Goal: Task Accomplishment & Management: Use online tool/utility

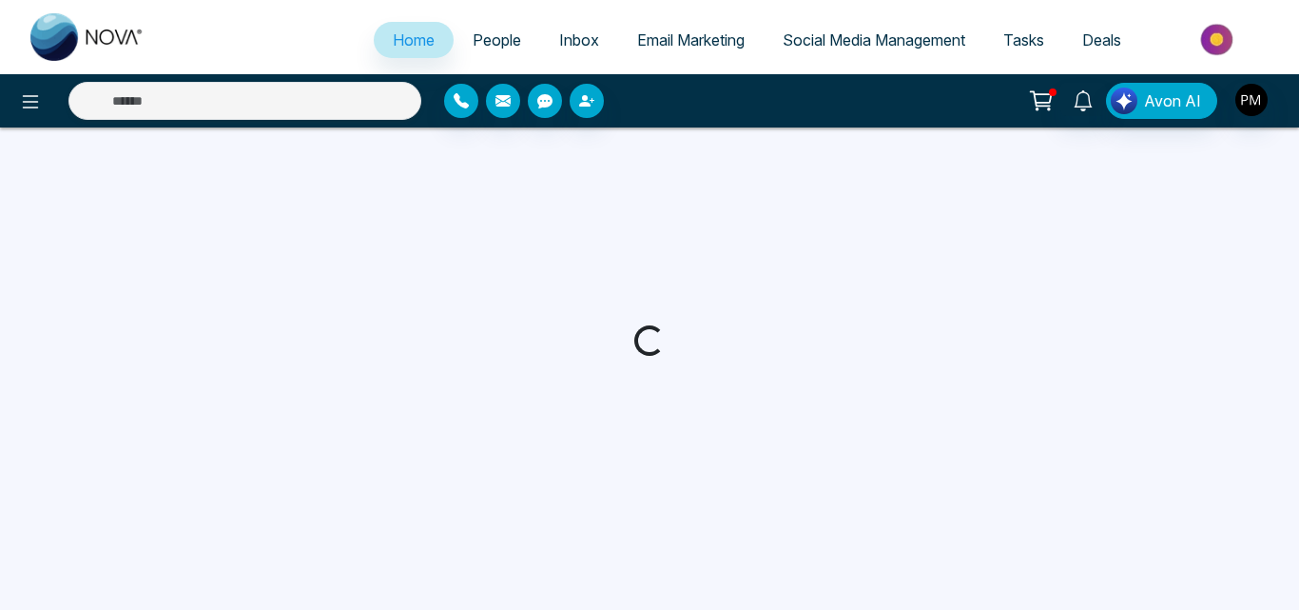
select select "*"
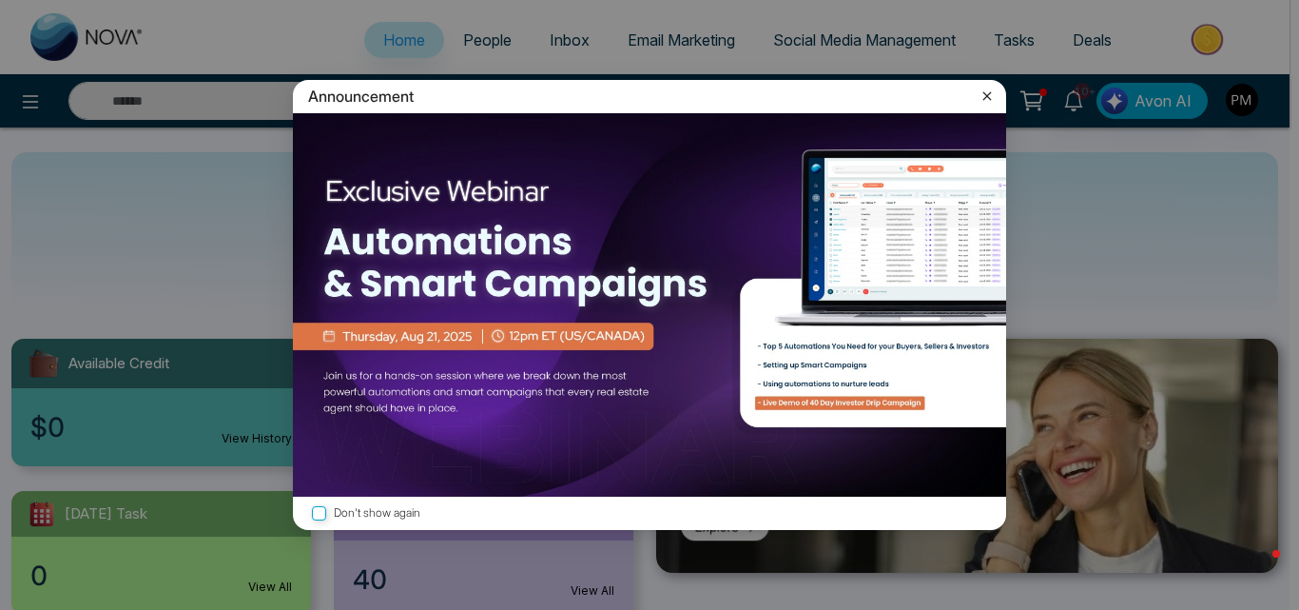
click at [998, 93] on div "Announcement" at bounding box center [649, 96] width 713 height 33
click at [1003, 108] on div "Announcement" at bounding box center [649, 96] width 713 height 33
click at [992, 101] on icon at bounding box center [987, 96] width 19 height 19
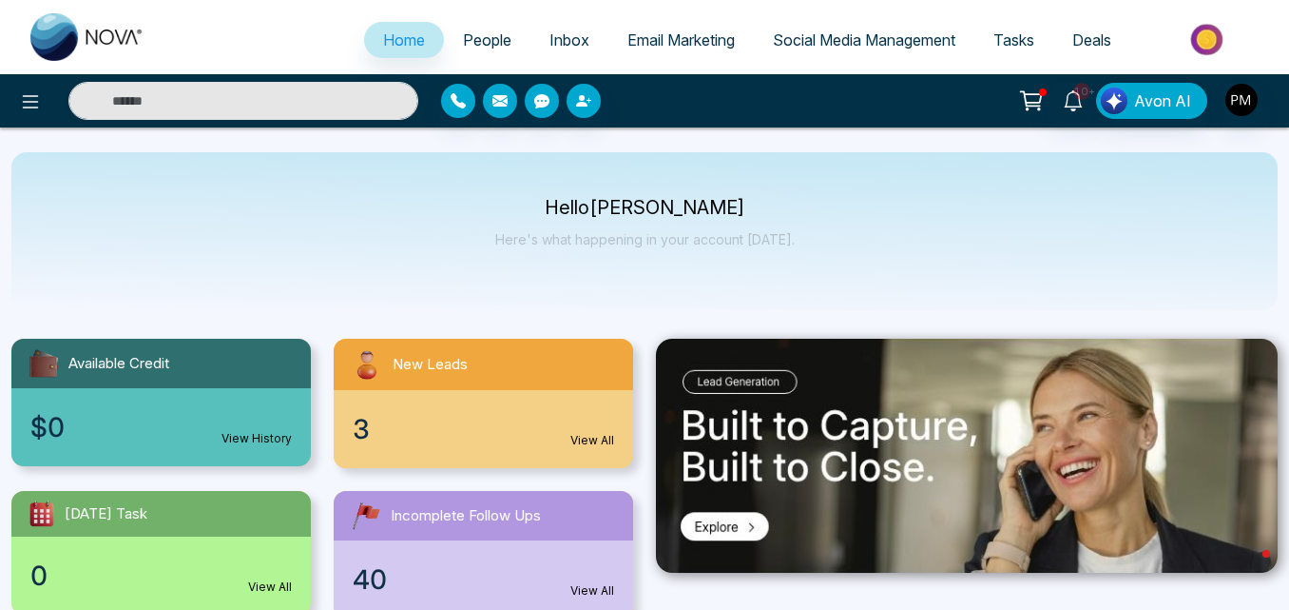
click at [817, 24] on link "Social Media Management" at bounding box center [864, 40] width 221 height 36
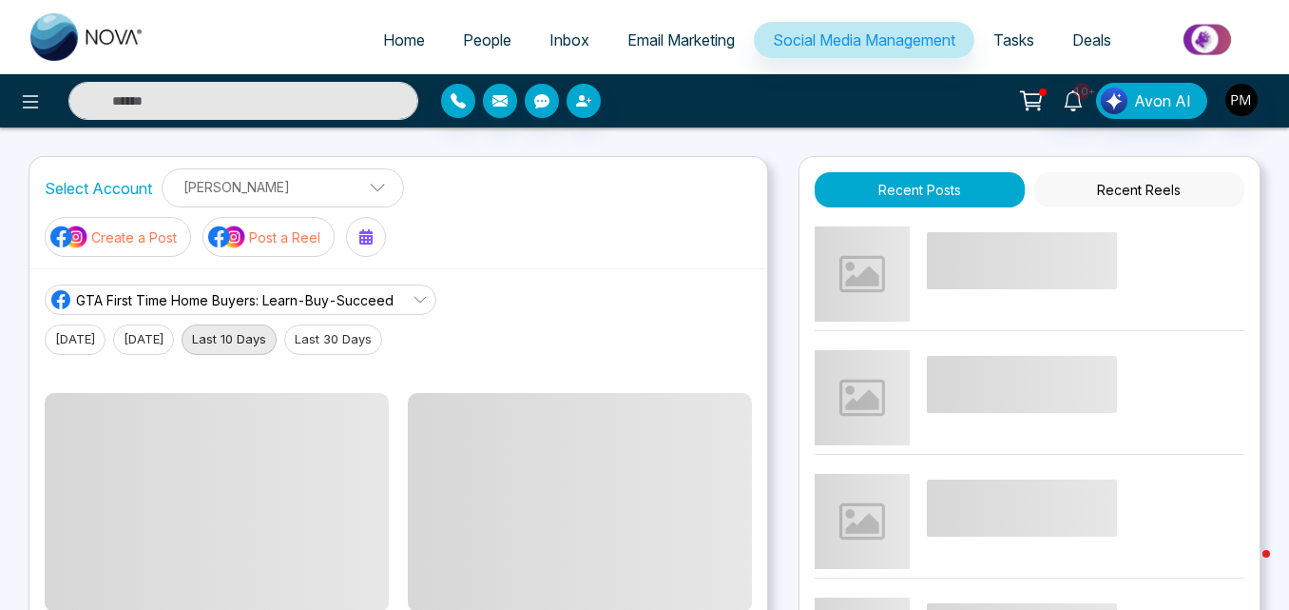
click at [191, 217] on button "Create a Post" at bounding box center [118, 237] width 146 height 40
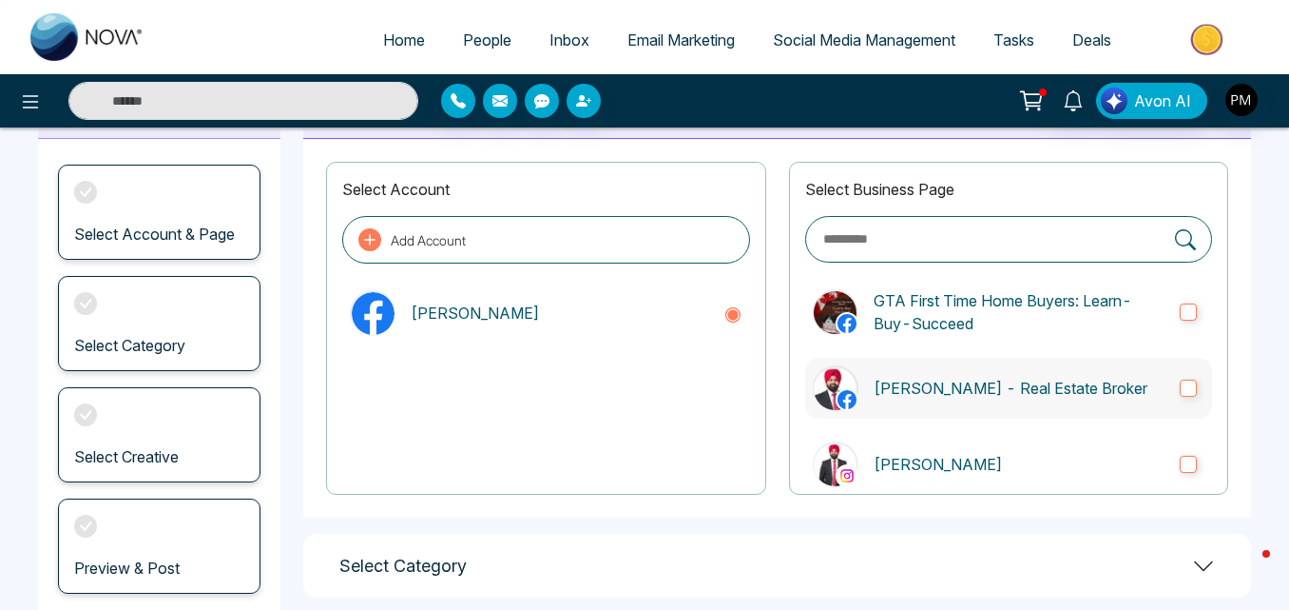
scroll to position [95, 0]
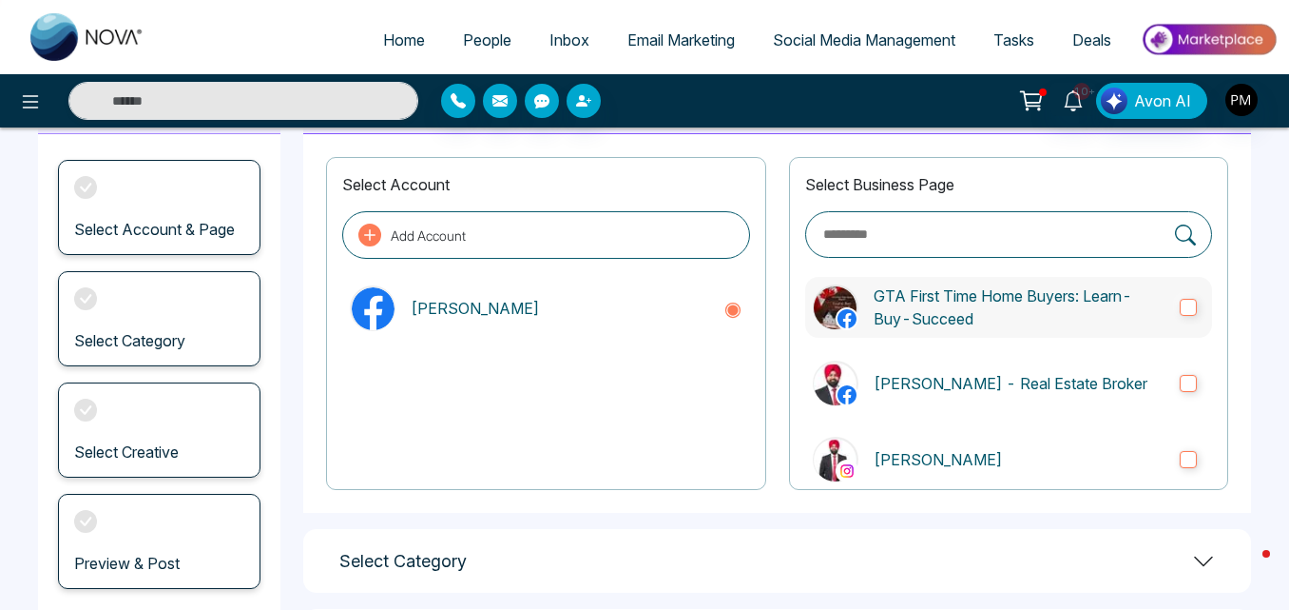
click at [1083, 326] on p "GTA First Time Home Buyers: Learn-Buy-Succeed" at bounding box center [1019, 307] width 291 height 46
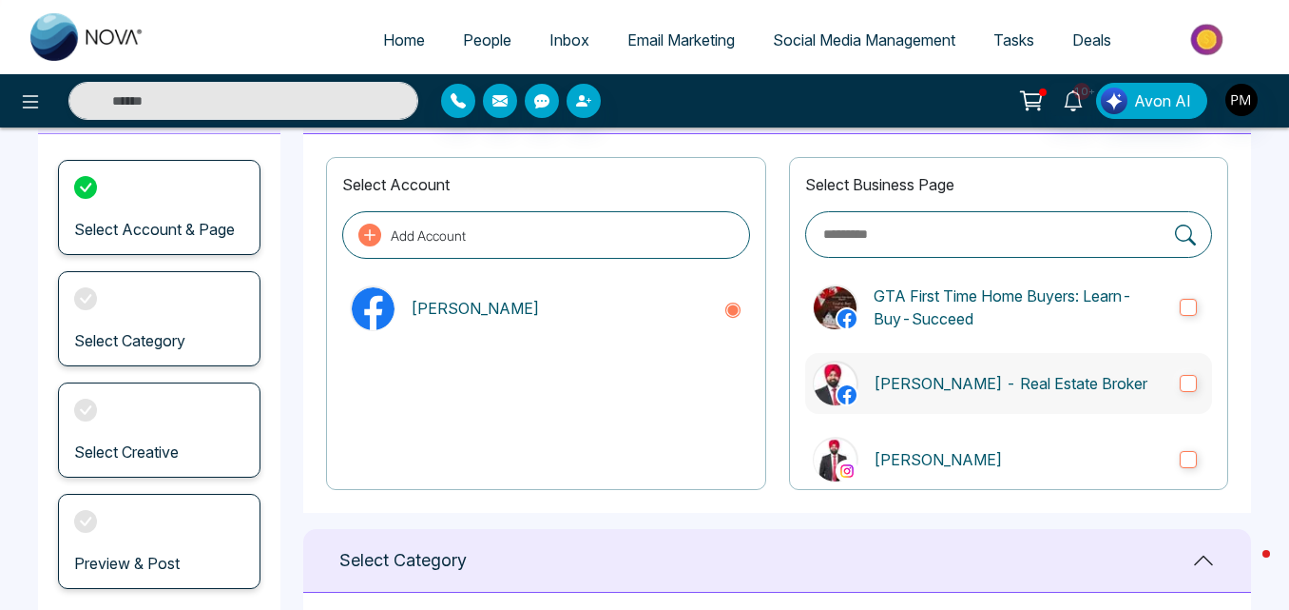
click at [1063, 369] on label "[PERSON_NAME] - Real Estate Broker" at bounding box center [1008, 383] width 407 height 61
click at [1044, 441] on label "[PERSON_NAME]" at bounding box center [1008, 459] width 407 height 61
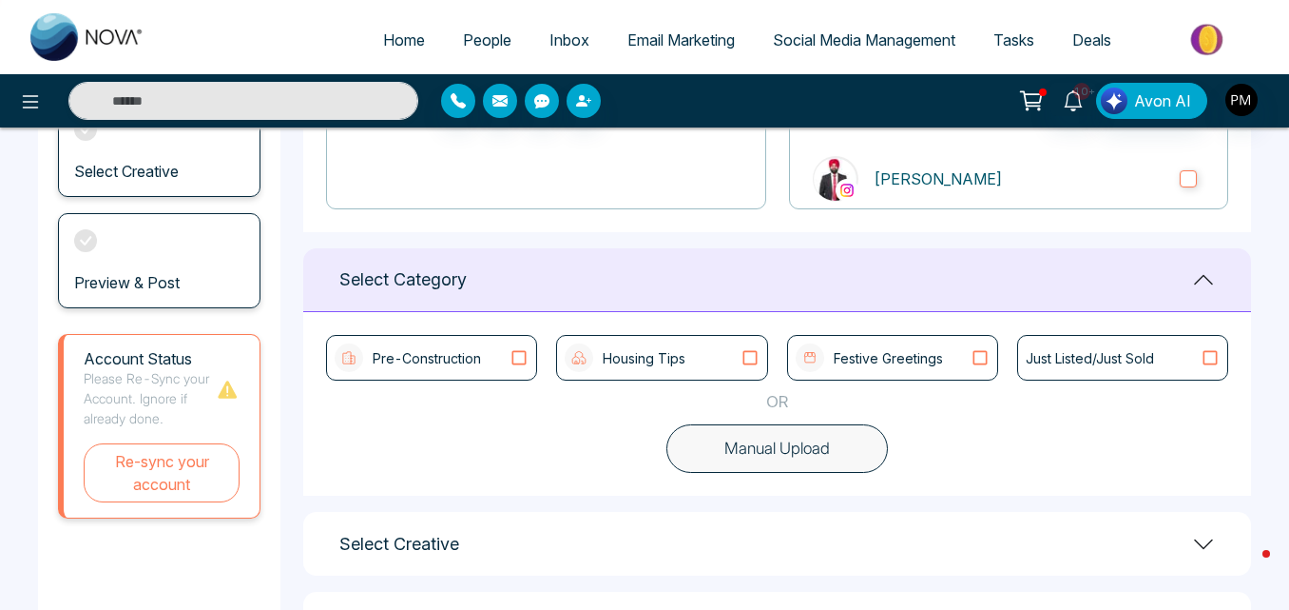
scroll to position [459, 0]
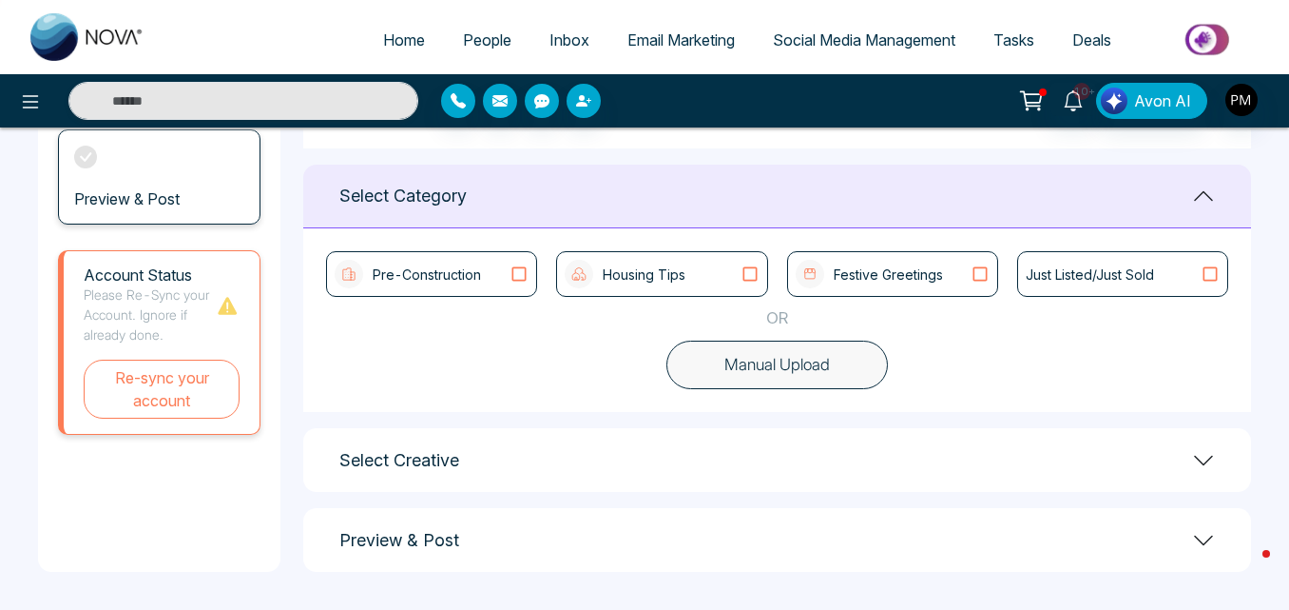
click at [813, 375] on button "Manual Upload" at bounding box center [778, 364] width 222 height 49
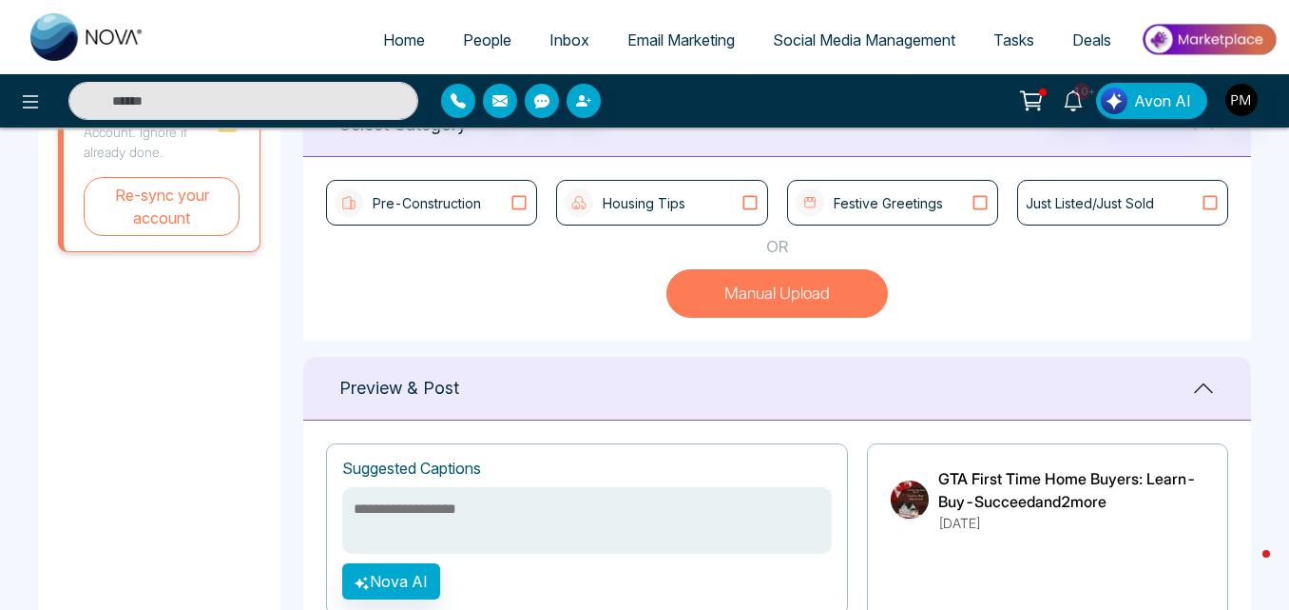
scroll to position [745, 0]
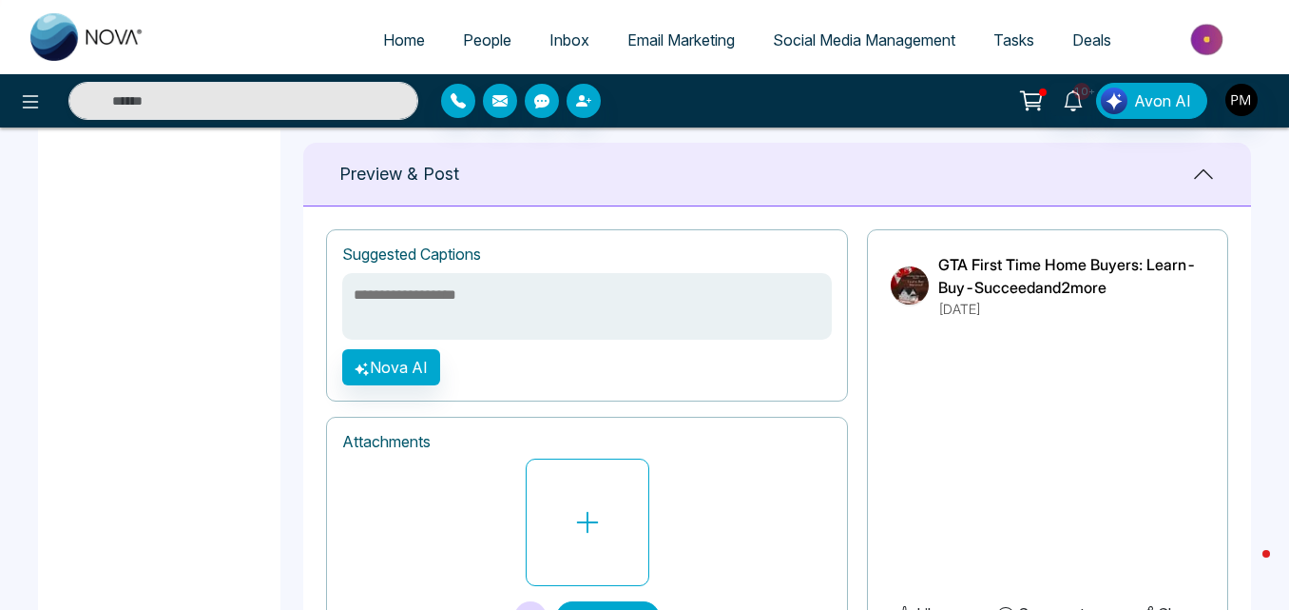
click at [592, 297] on textarea at bounding box center [587, 306] width 490 height 67
paste textarea "**********"
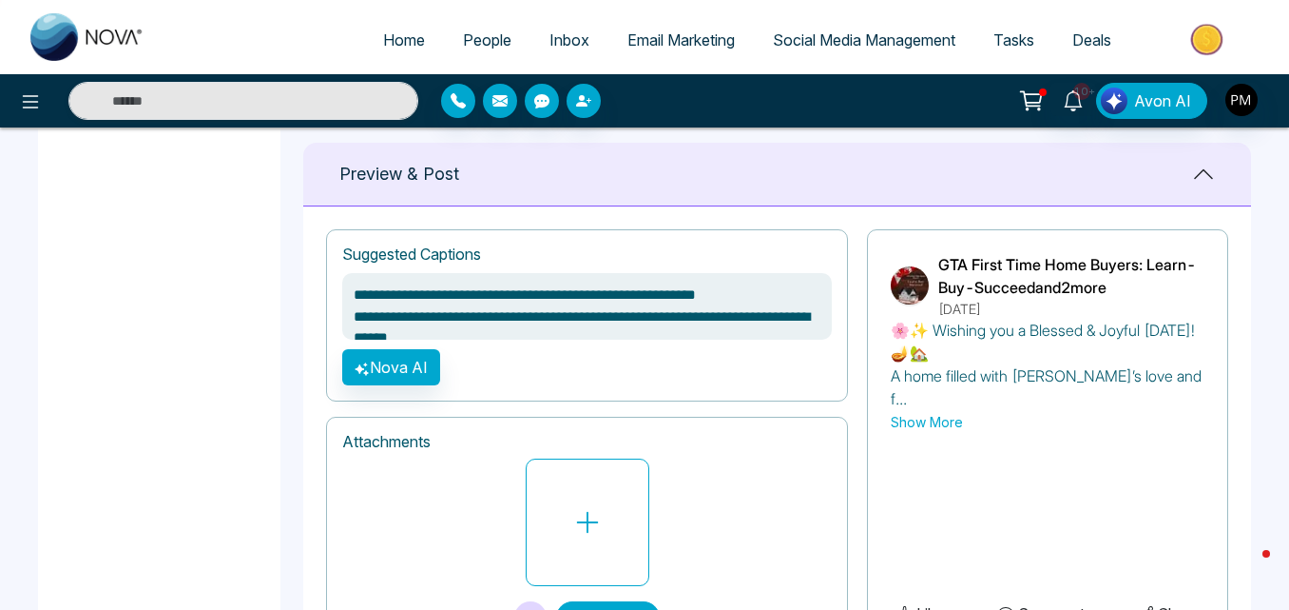
scroll to position [242, 0]
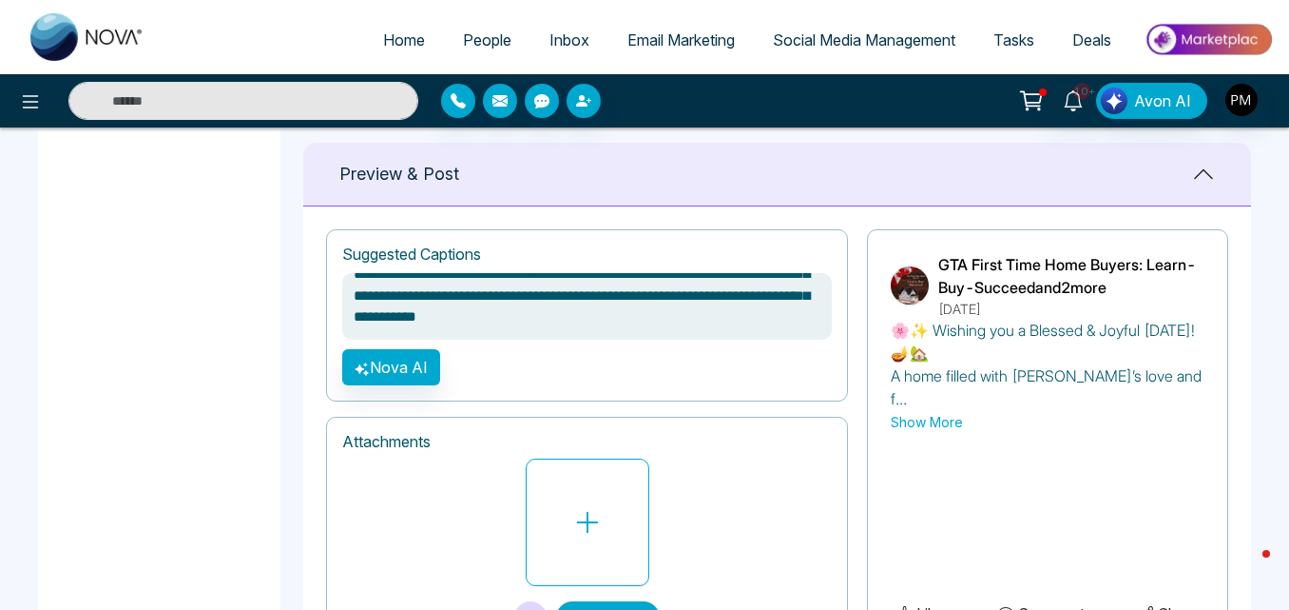
type textarea "**********"
click at [954, 410] on div "GTA First Time Home Buyers: Learn-Buy-Succeed and 2 more [DATE] 🌸✨ Wishing you …" at bounding box center [1047, 439] width 361 height 420
click at [937, 412] on button "Show More" at bounding box center [927, 422] width 72 height 20
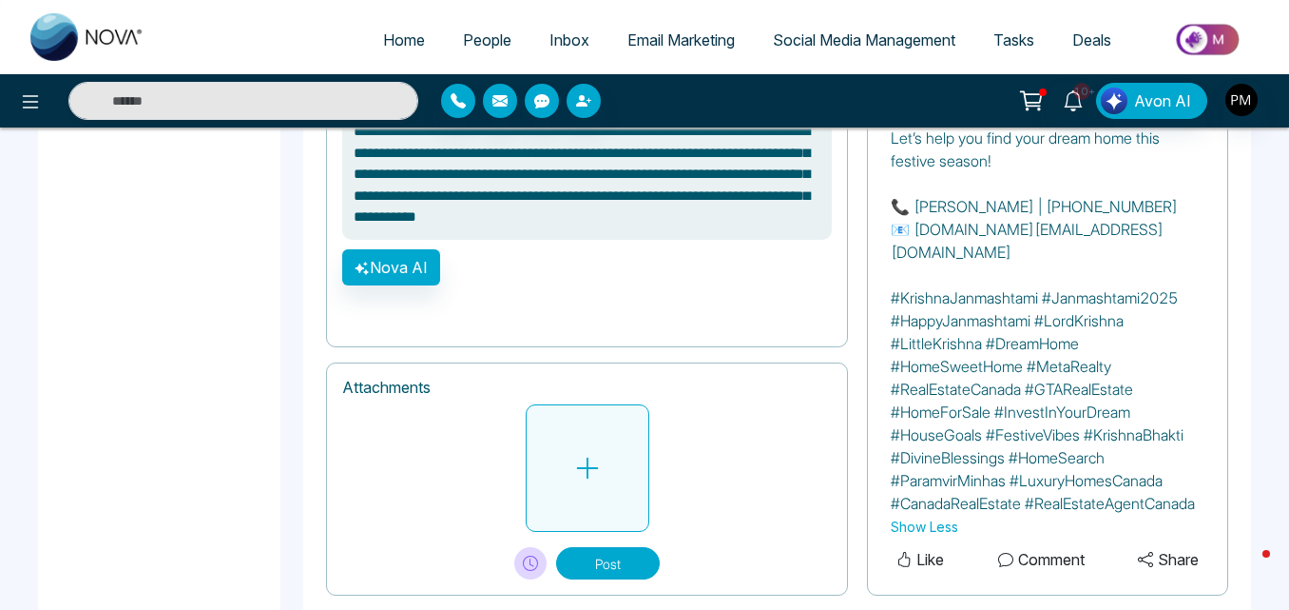
scroll to position [1052, 0]
click at [600, 453] on icon at bounding box center [587, 467] width 29 height 29
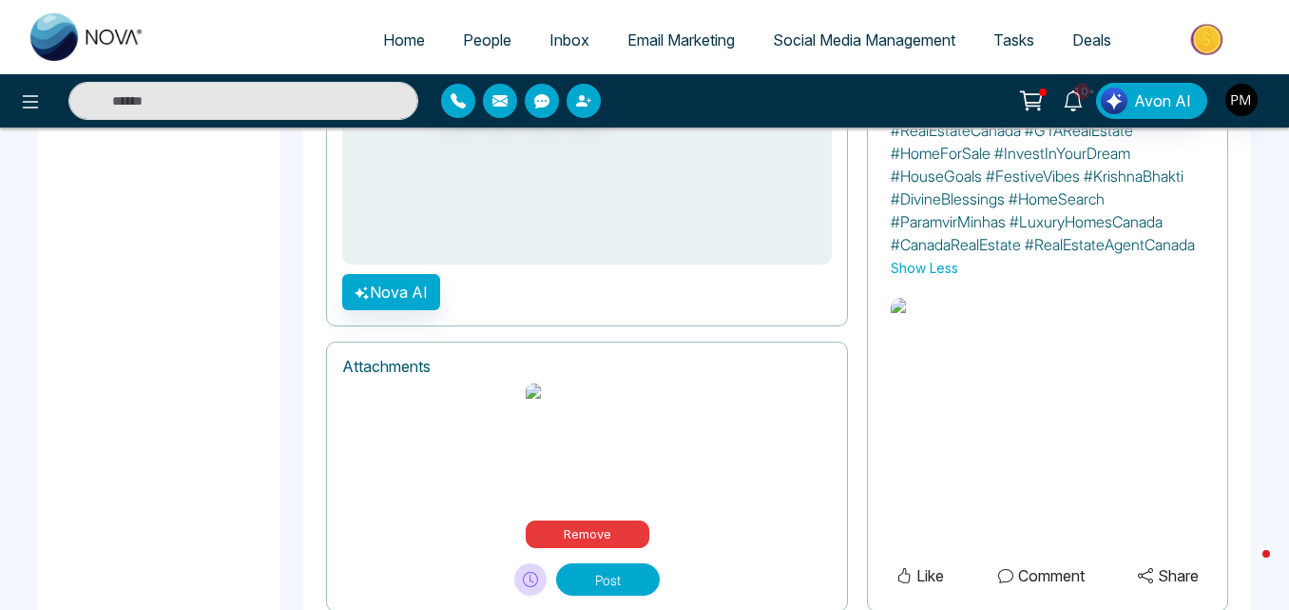
scroll to position [1368, 0]
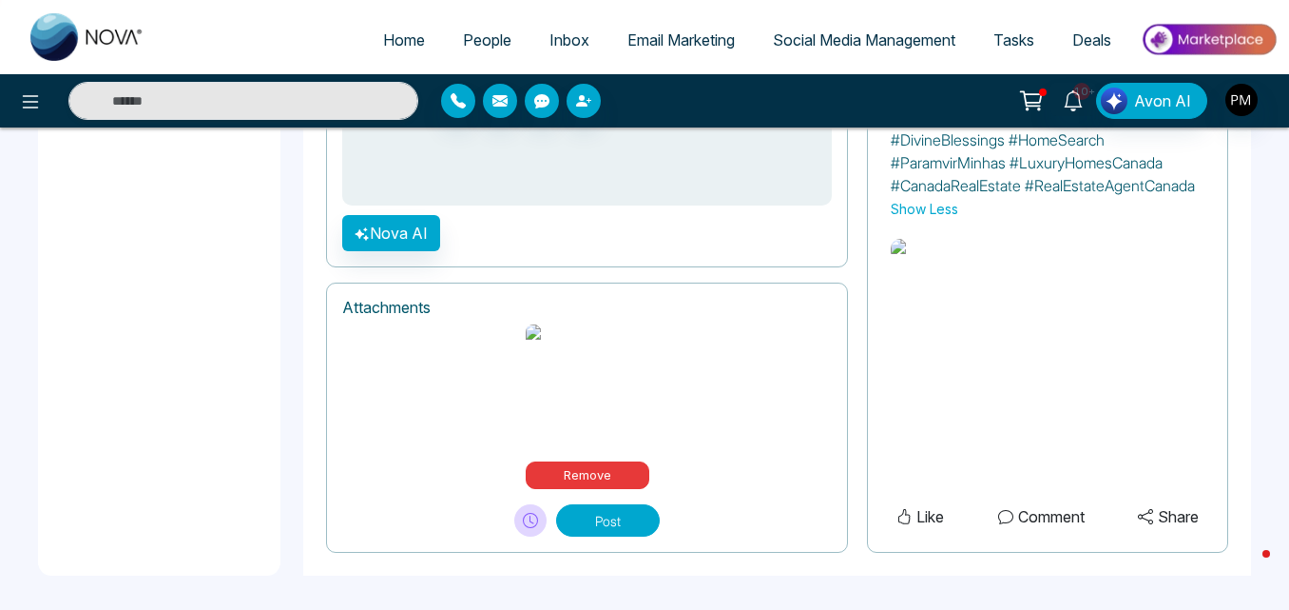
click at [595, 520] on button "Post" at bounding box center [608, 520] width 104 height 32
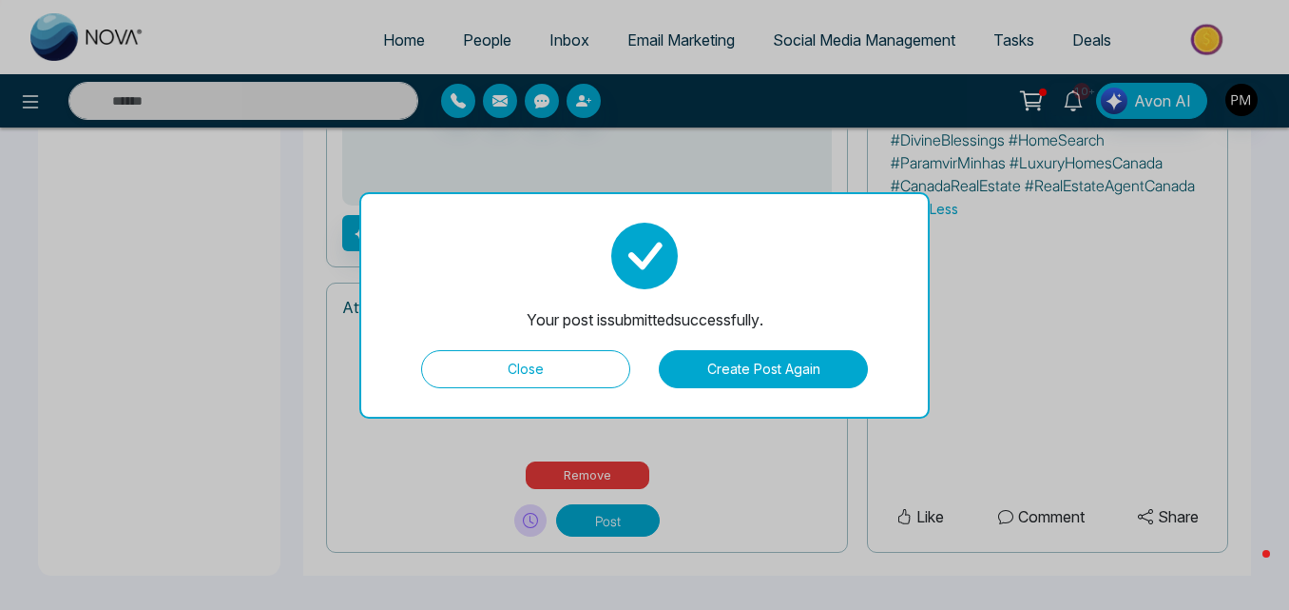
click at [568, 370] on button "Close" at bounding box center [525, 369] width 209 height 38
